Goal: Navigation & Orientation: Find specific page/section

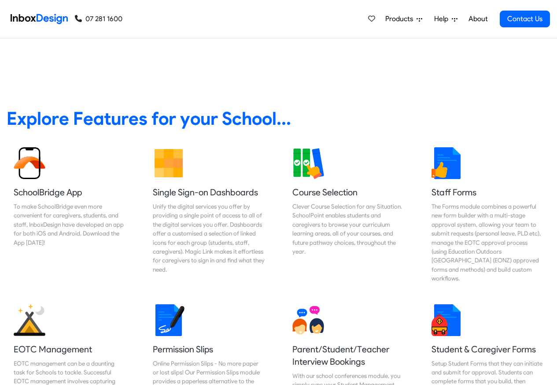
scroll to position [317, 0]
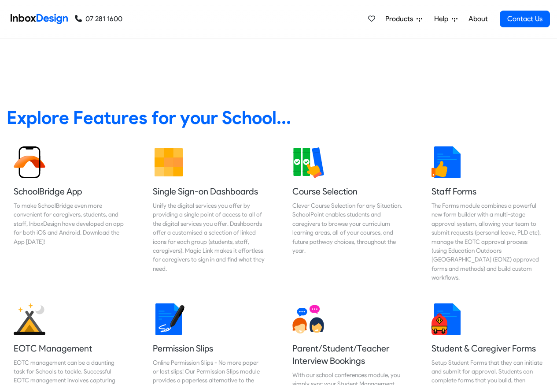
click at [479, 19] on link "About" at bounding box center [478, 19] width 24 height 18
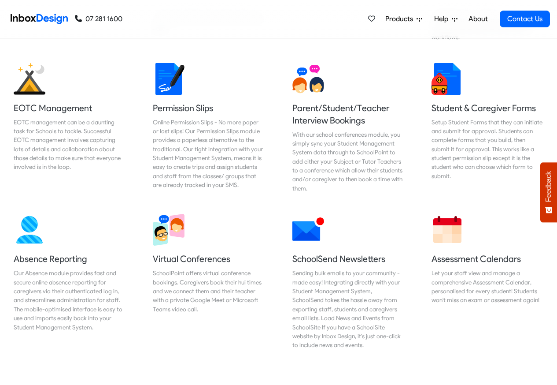
scroll to position [582, 0]
